Goal: Information Seeking & Learning: Stay updated

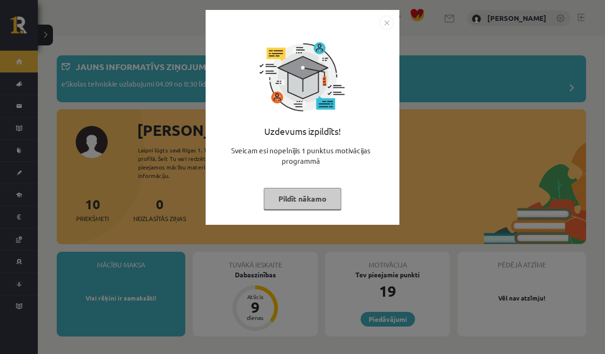
click at [386, 21] on img "Close" at bounding box center [387, 23] width 14 height 14
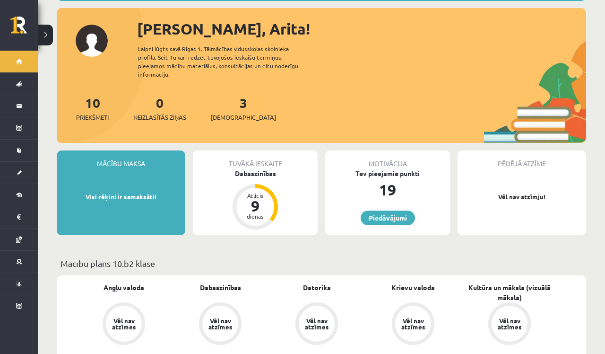
scroll to position [106, 0]
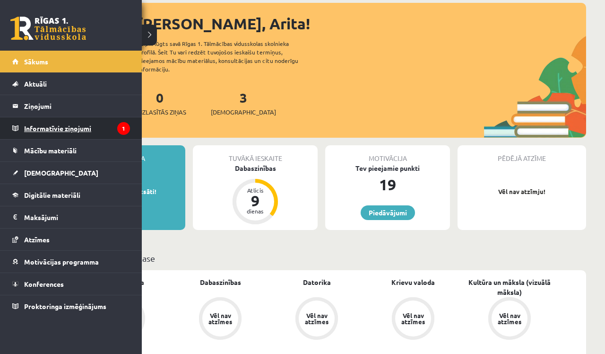
click at [107, 123] on legend "Informatīvie ziņojumi 1" at bounding box center [77, 128] width 106 height 22
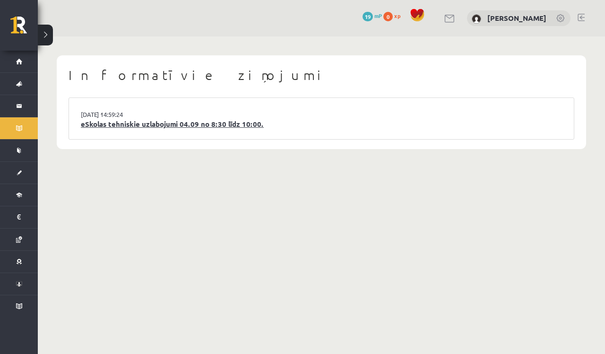
click at [175, 124] on link "eSkolas tehniskie uzlabojumi 04.09 no 8:30 līdz 10:00." at bounding box center [322, 124] width 482 height 11
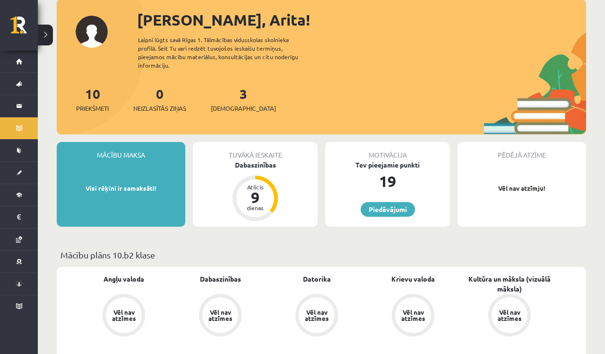
scroll to position [53, 0]
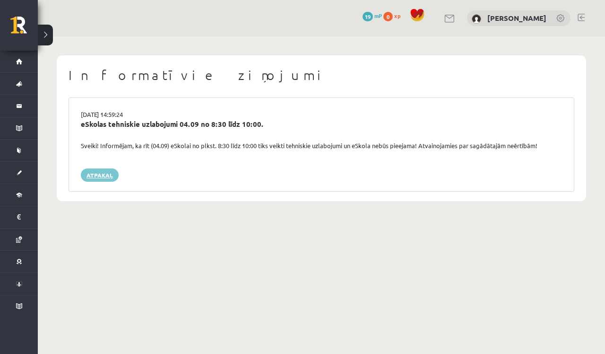
click at [105, 173] on link "Atpakaļ" at bounding box center [100, 174] width 38 height 13
